Goal: Navigation & Orientation: Find specific page/section

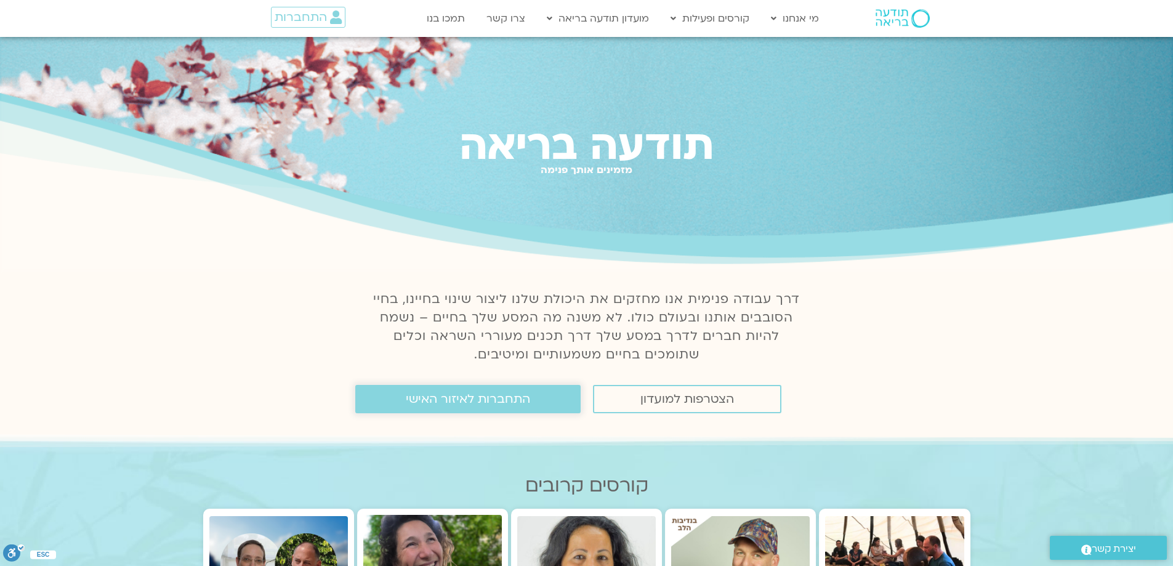
click at [441, 402] on span "התחברות לאיזור האישי" at bounding box center [468, 399] width 124 height 14
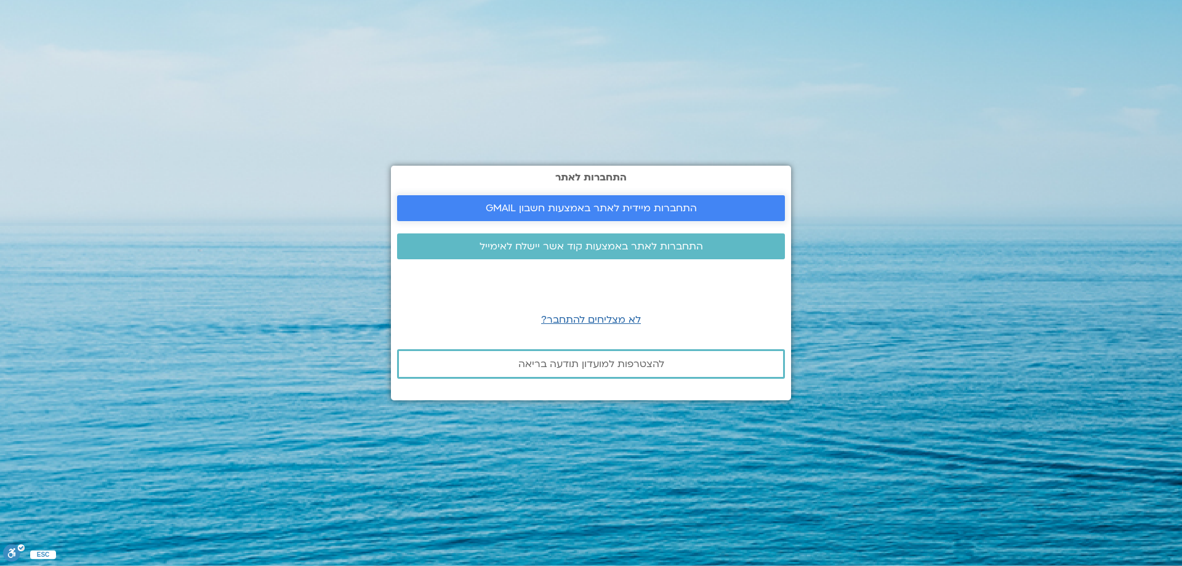
click at [630, 209] on span "התחברות מיידית לאתר באמצעות חשבון GMAIL" at bounding box center [591, 208] width 211 height 11
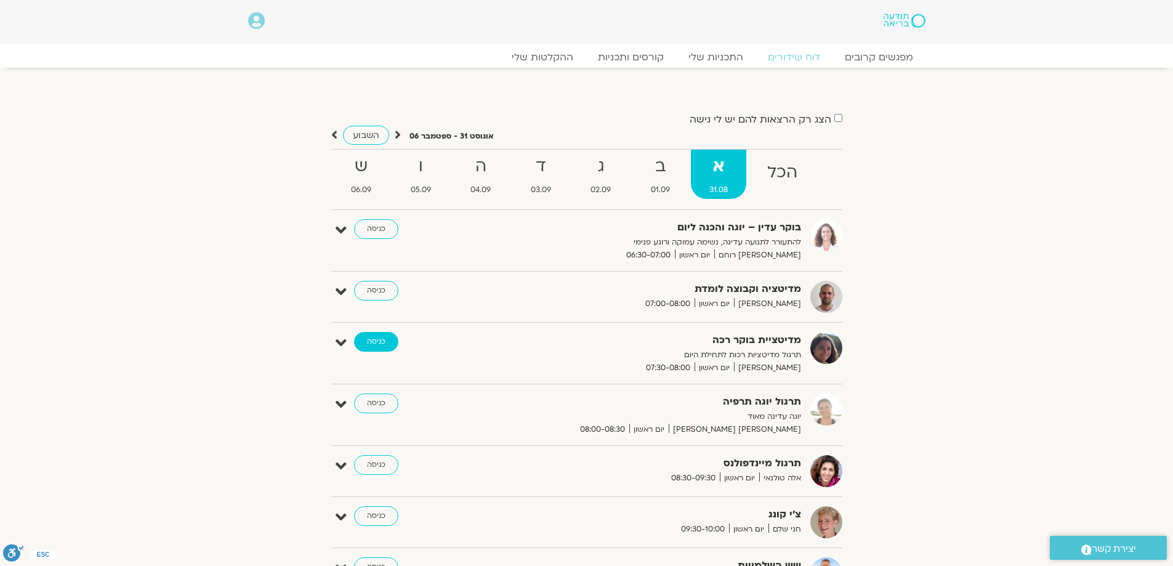
click at [372, 342] on link "כניסה" at bounding box center [376, 342] width 44 height 20
